Goal: Communication & Community: Share content

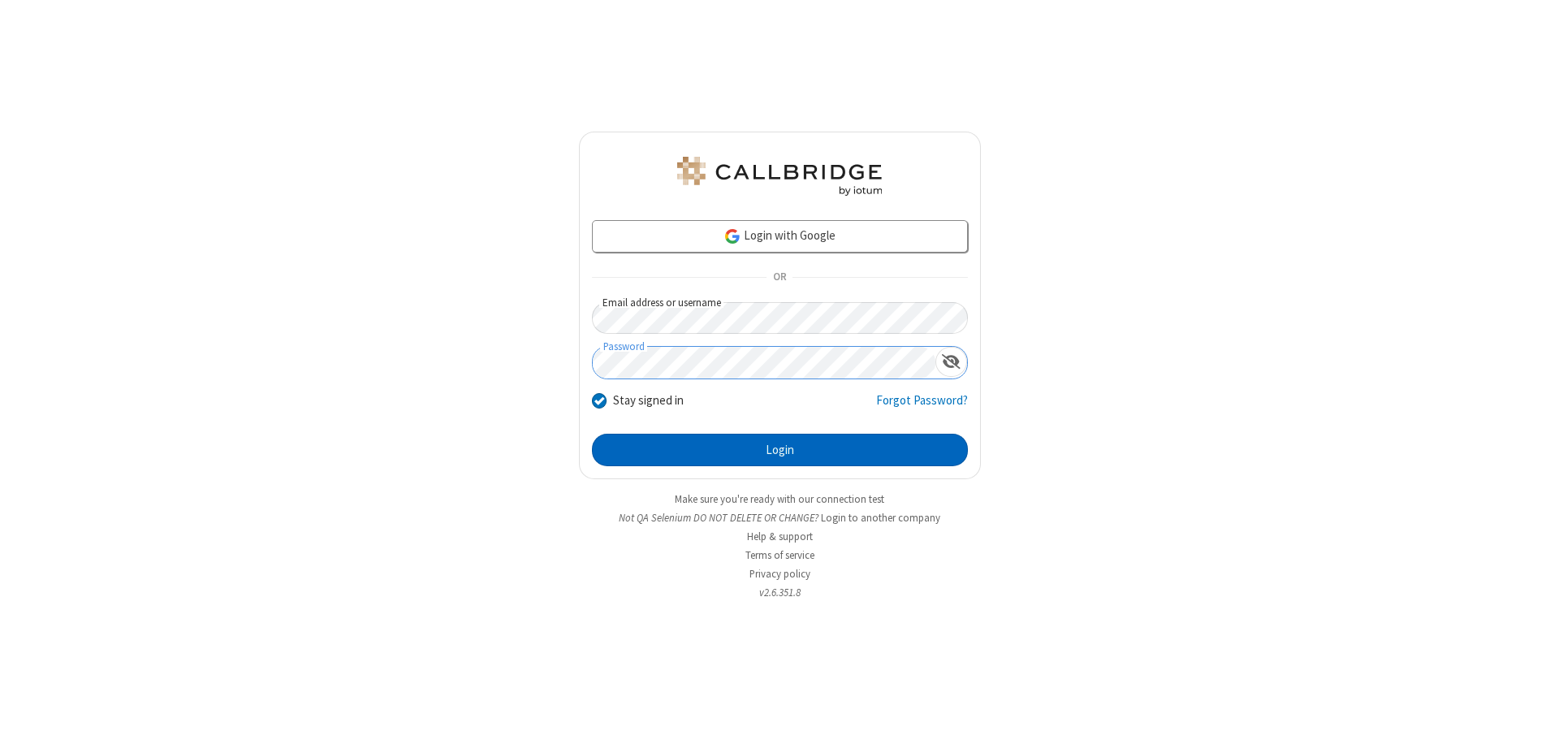
click at [779, 450] on button "Login" at bounding box center [780, 449] width 376 height 32
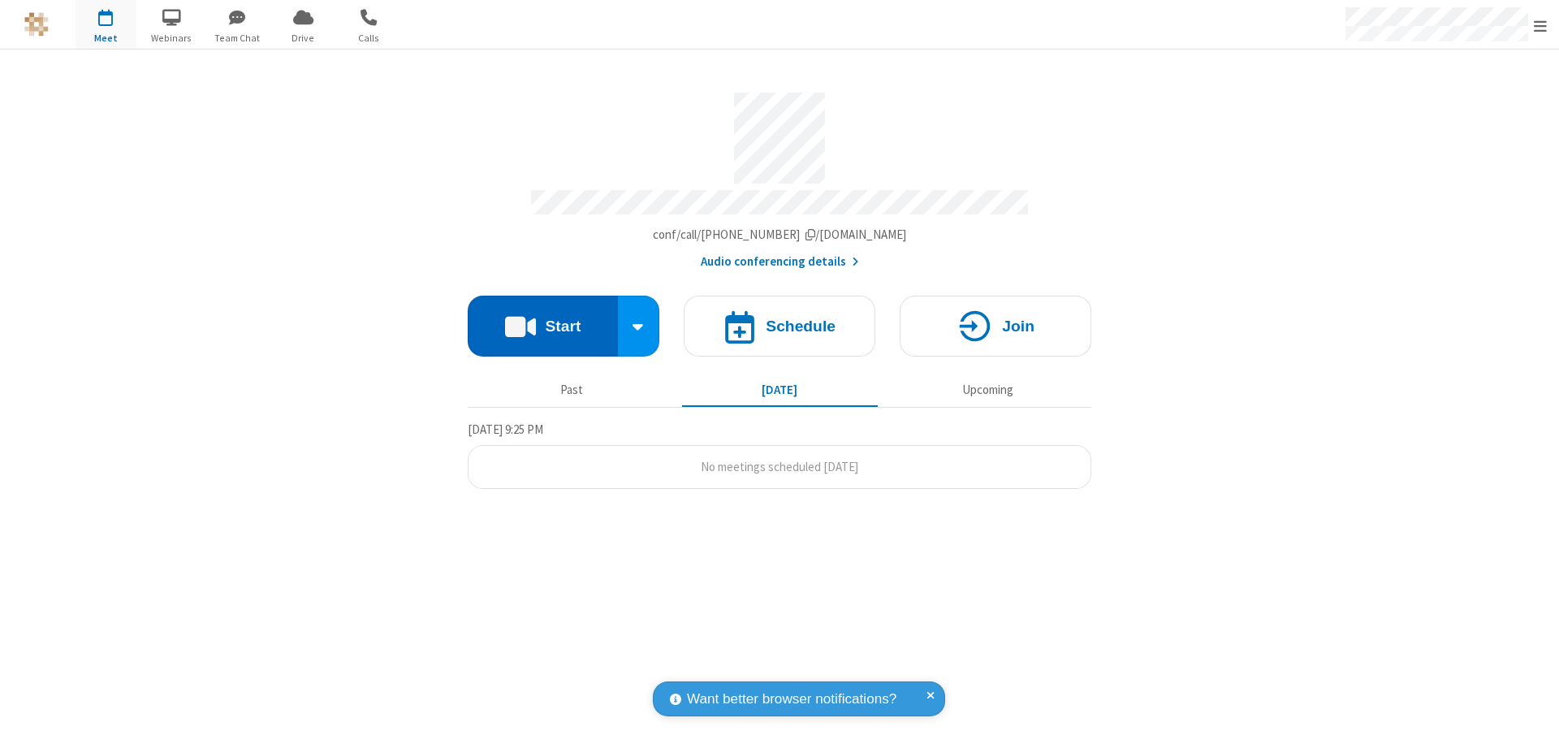
click at [542, 318] on button "Start" at bounding box center [543, 325] width 150 height 61
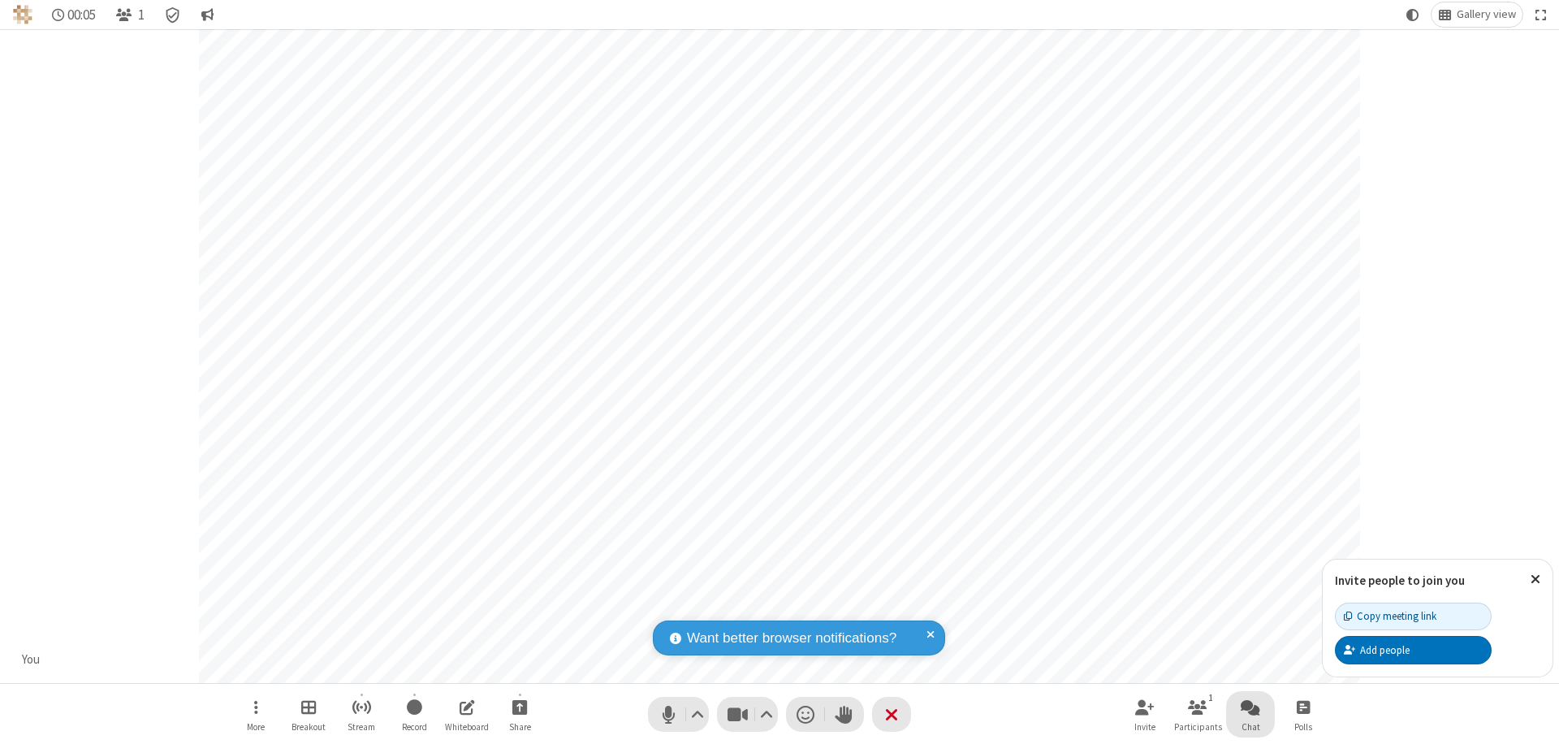
click at [1250, 706] on span "Open chat" at bounding box center [1249, 707] width 19 height 20
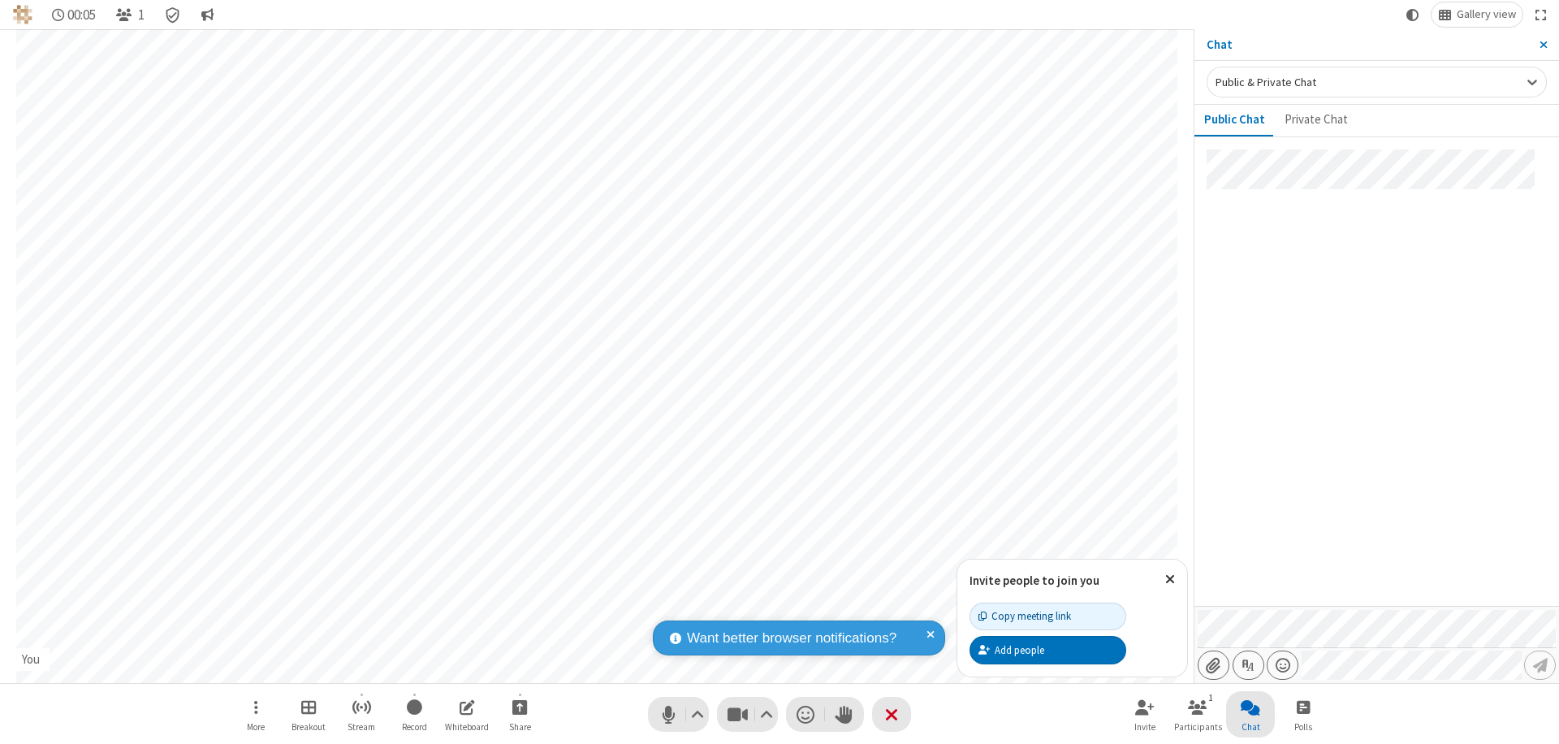
type input "C:\fakepath\doc_test.docx"
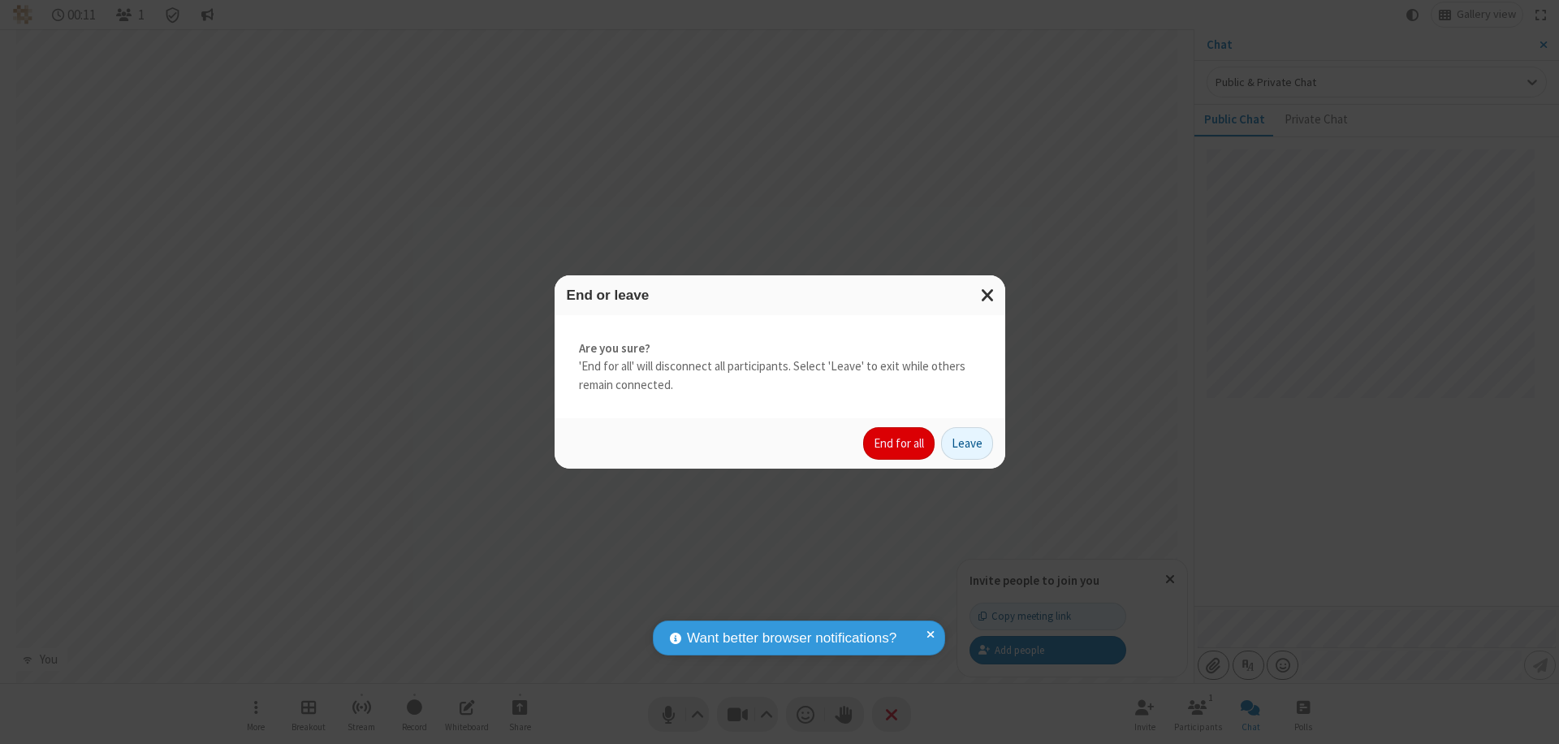
click at [899, 443] on button "End for all" at bounding box center [898, 443] width 71 height 32
